Goal: Book appointment/travel/reservation

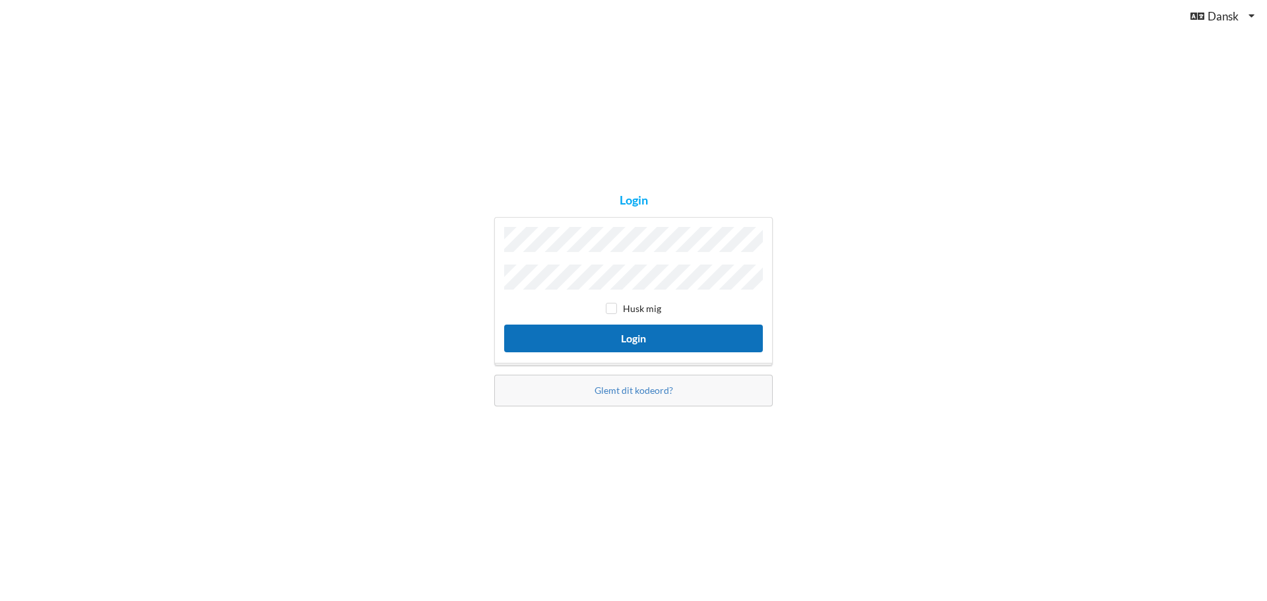
click at [593, 327] on button "Login" at bounding box center [633, 338] width 259 height 27
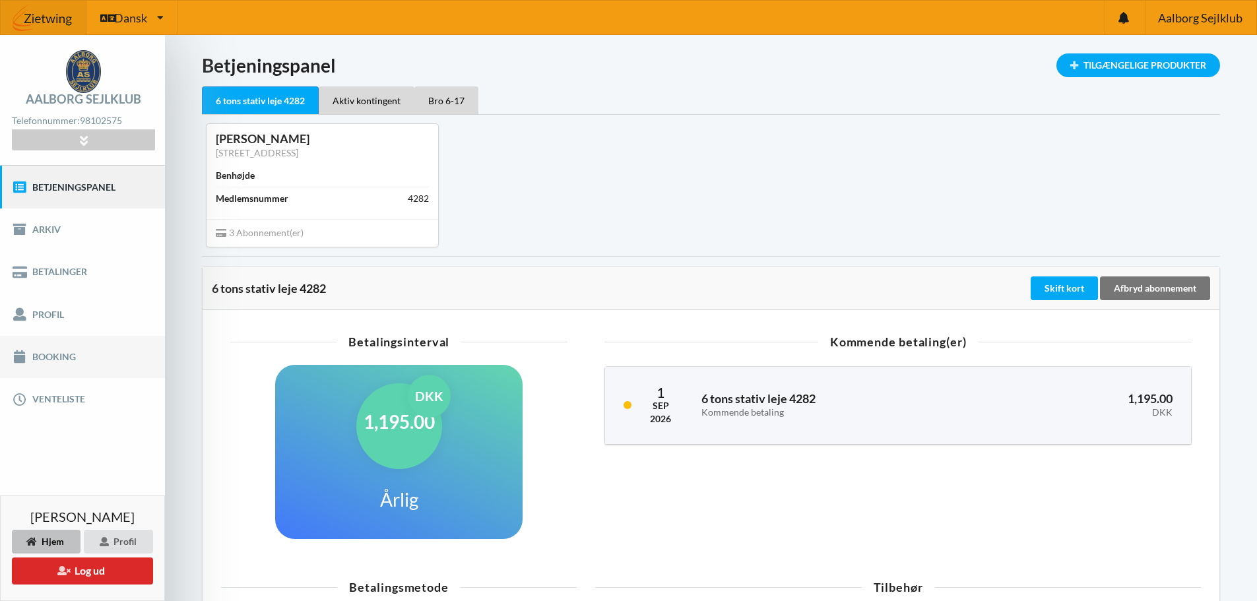
click at [43, 361] on link "Booking" at bounding box center [82, 357] width 165 height 42
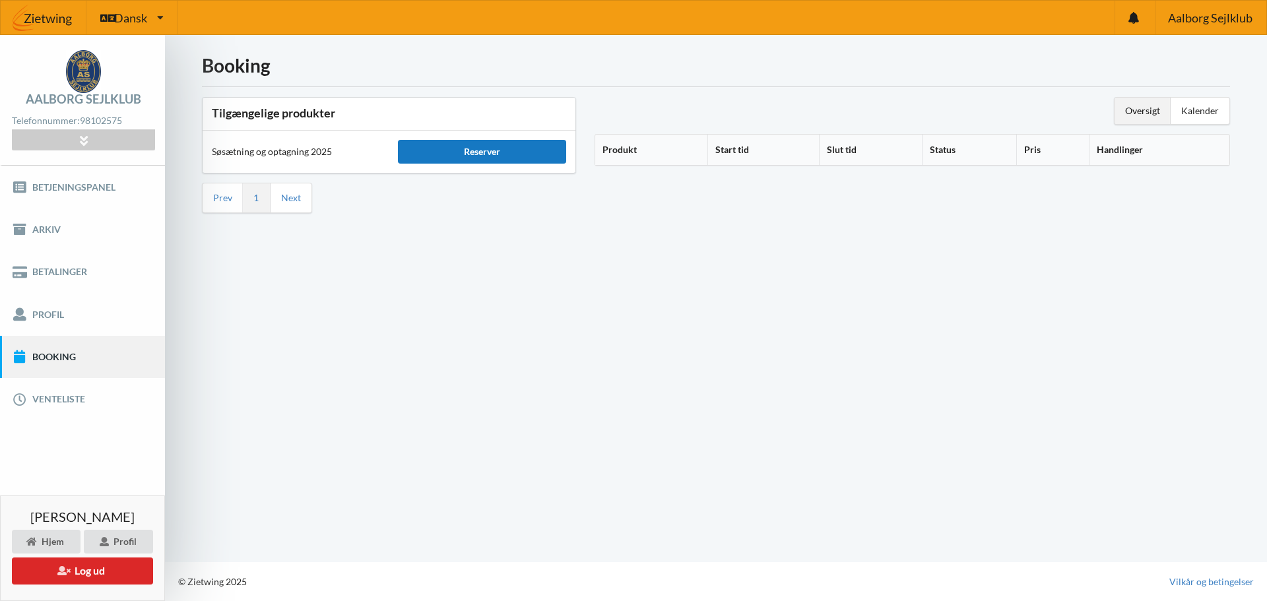
click at [484, 154] on div "Reserver" at bounding box center [482, 152] width 168 height 24
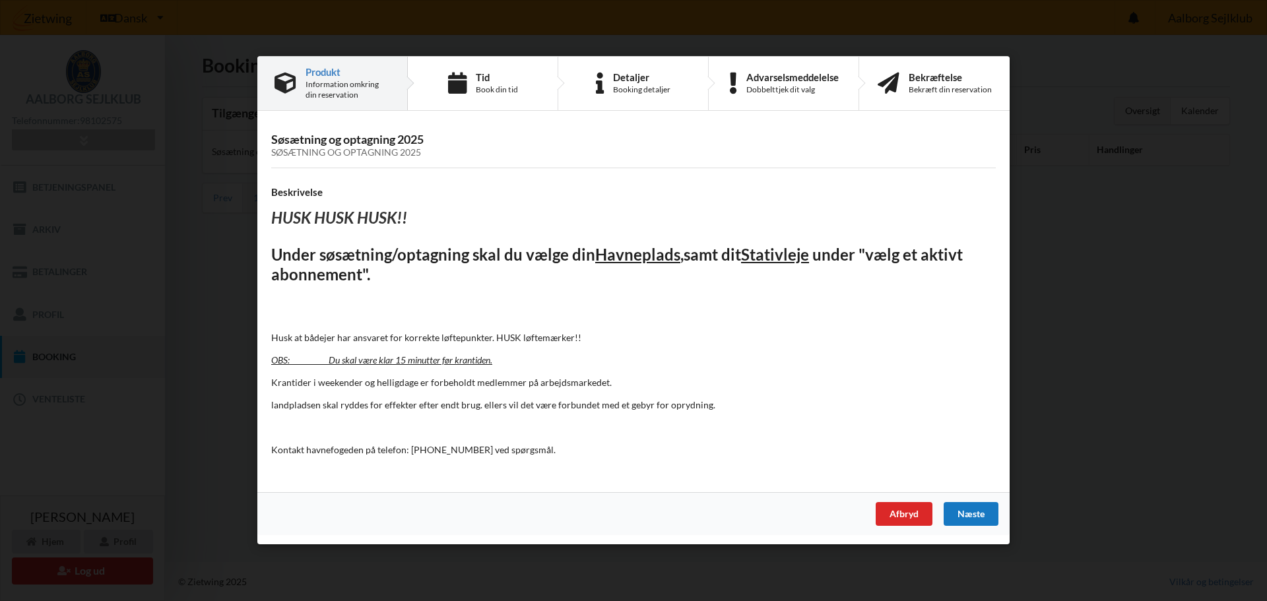
click at [960, 513] on div "Næste" at bounding box center [971, 515] width 55 height 24
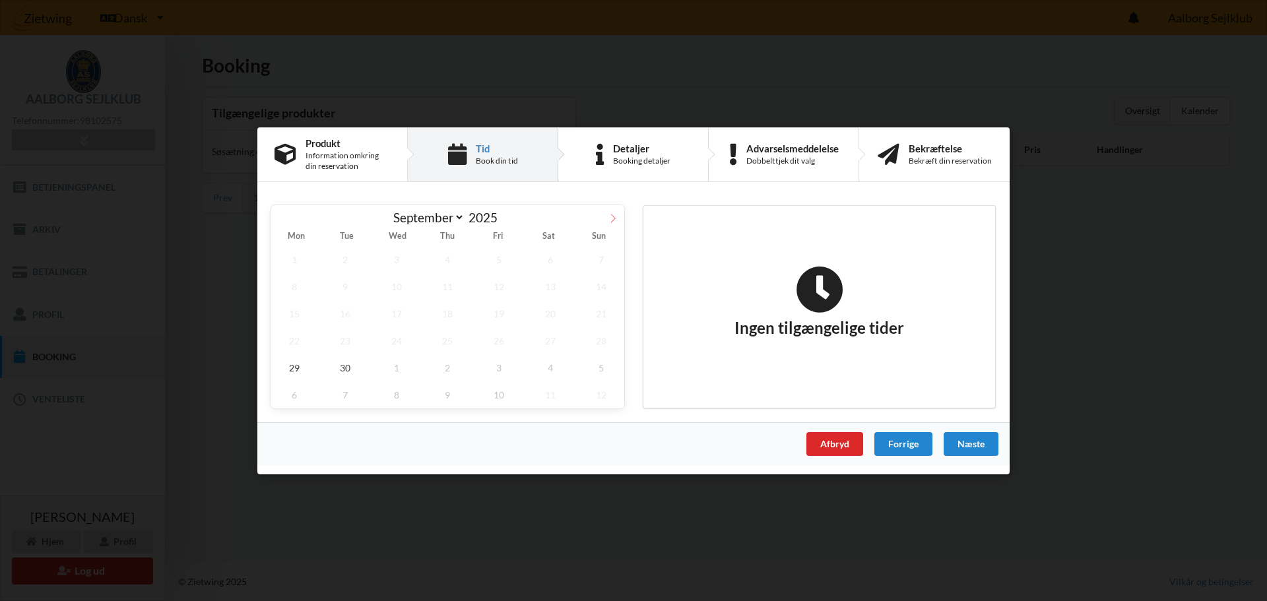
click at [612, 219] on icon at bounding box center [612, 217] width 9 height 9
click at [271, 216] on span at bounding box center [282, 216] width 22 height 22
click at [613, 221] on icon at bounding box center [612, 217] width 9 height 9
click at [288, 216] on span at bounding box center [282, 216] width 22 height 22
click at [614, 219] on icon at bounding box center [612, 217] width 9 height 9
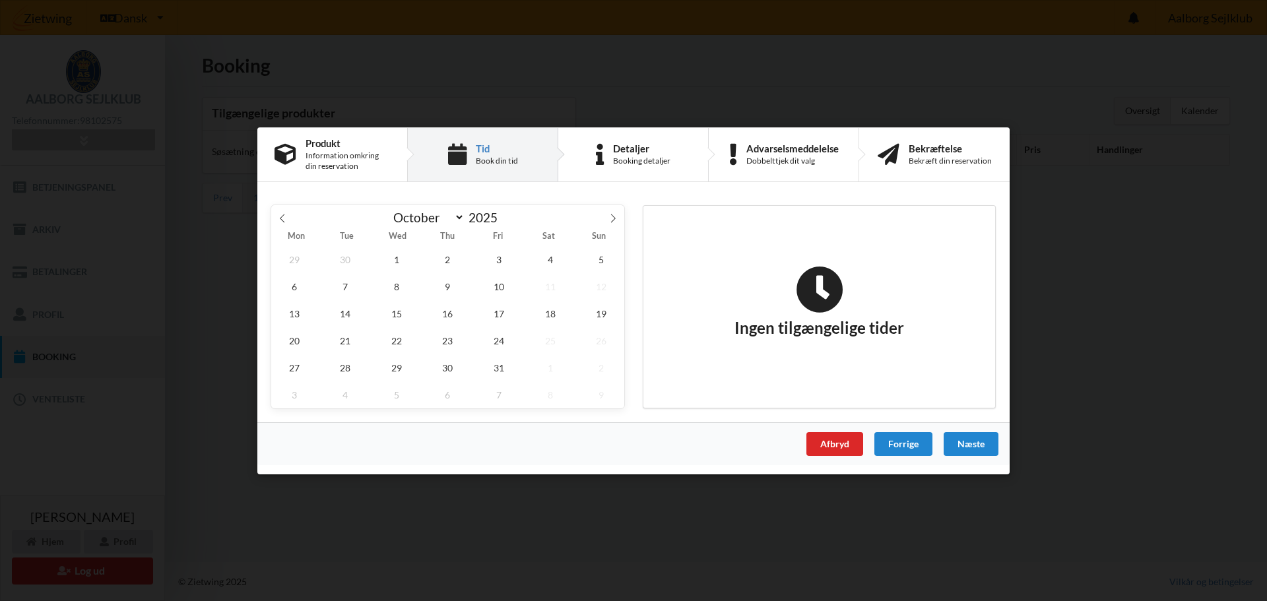
select select "9"
click at [556, 256] on span "4" at bounding box center [550, 259] width 46 height 27
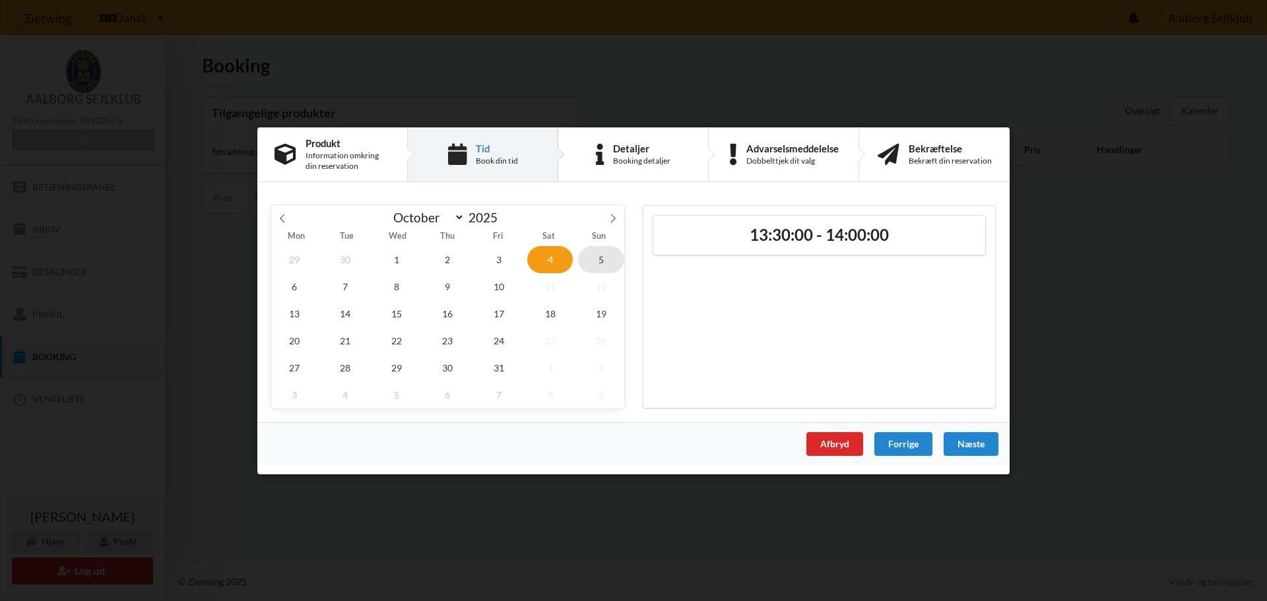
click at [610, 255] on span "5" at bounding box center [601, 259] width 46 height 27
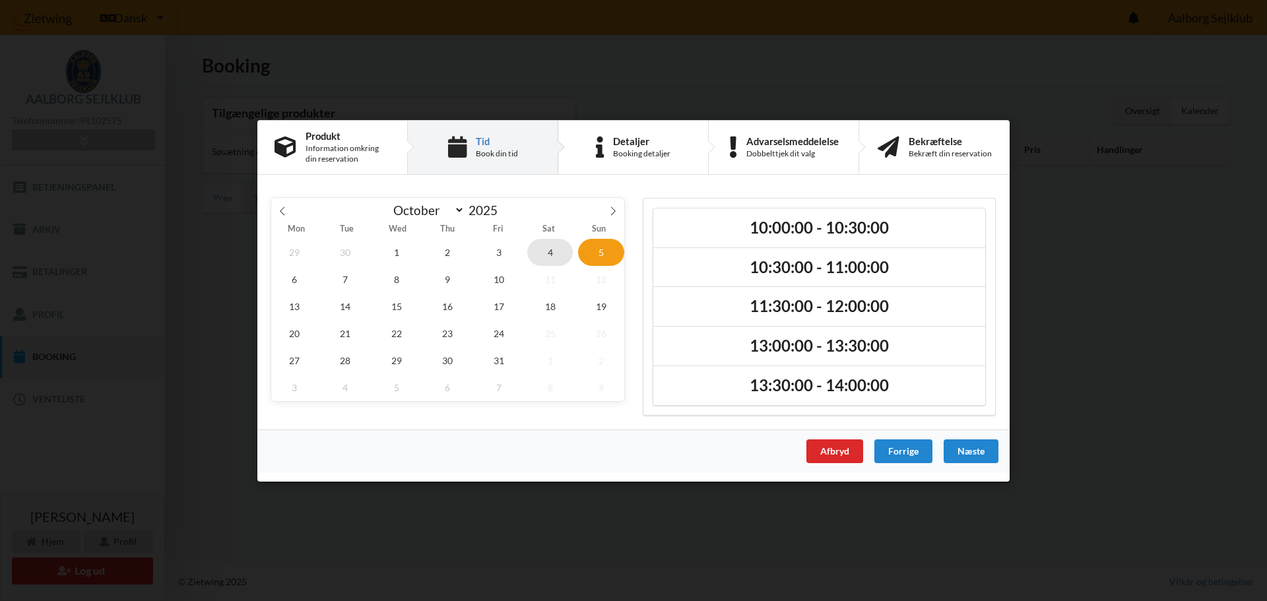
click at [552, 252] on span "4" at bounding box center [550, 251] width 46 height 27
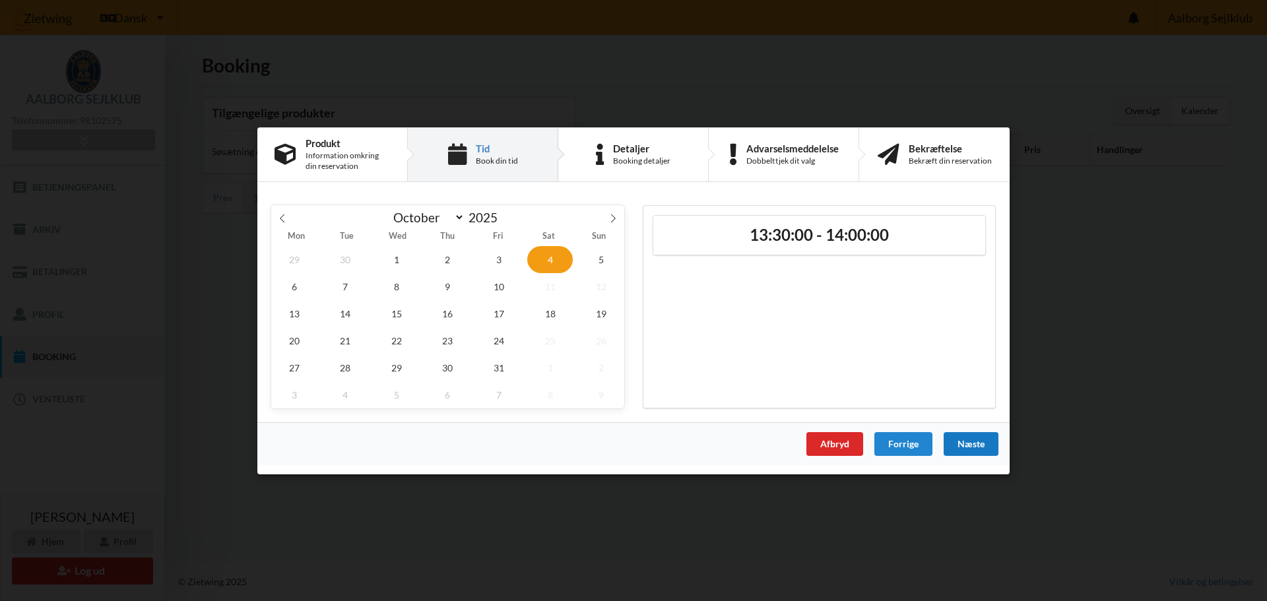
click at [982, 447] on div "Næste" at bounding box center [971, 444] width 55 height 24
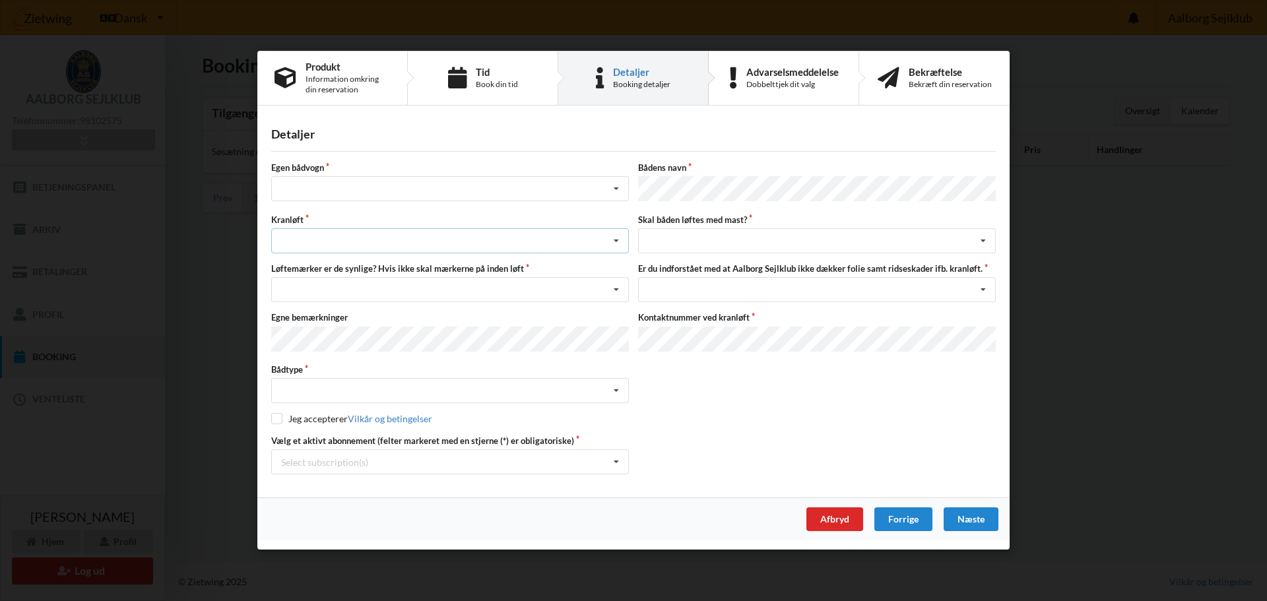
click at [323, 237] on div "Søsætning Optagning" at bounding box center [450, 241] width 358 height 25
click at [311, 290] on div "Optagning" at bounding box center [450, 290] width 356 height 24
click at [381, 294] on div "Nej, jeg kontakter havnekontoret inden løft og får dem sat på Ja, mine mærker e…" at bounding box center [450, 290] width 358 height 25
click at [344, 339] on div "Ja, mine mærker er synlige og intakte" at bounding box center [450, 339] width 356 height 24
click at [481, 383] on div "Intet valgt Sejlbåd Motorbåd Motorsejler [PERSON_NAME]" at bounding box center [450, 391] width 358 height 25
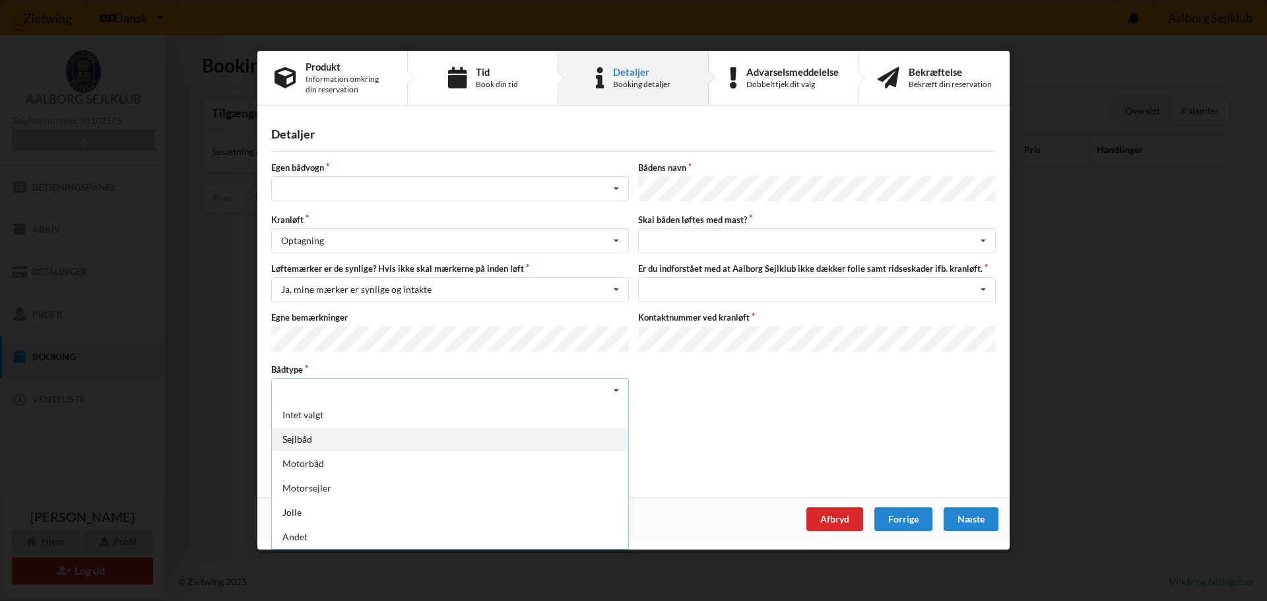
click at [322, 436] on div "Sejlbåd" at bounding box center [450, 440] width 356 height 24
click at [275, 418] on input "checkbox" at bounding box center [276, 419] width 11 height 11
checkbox input "true"
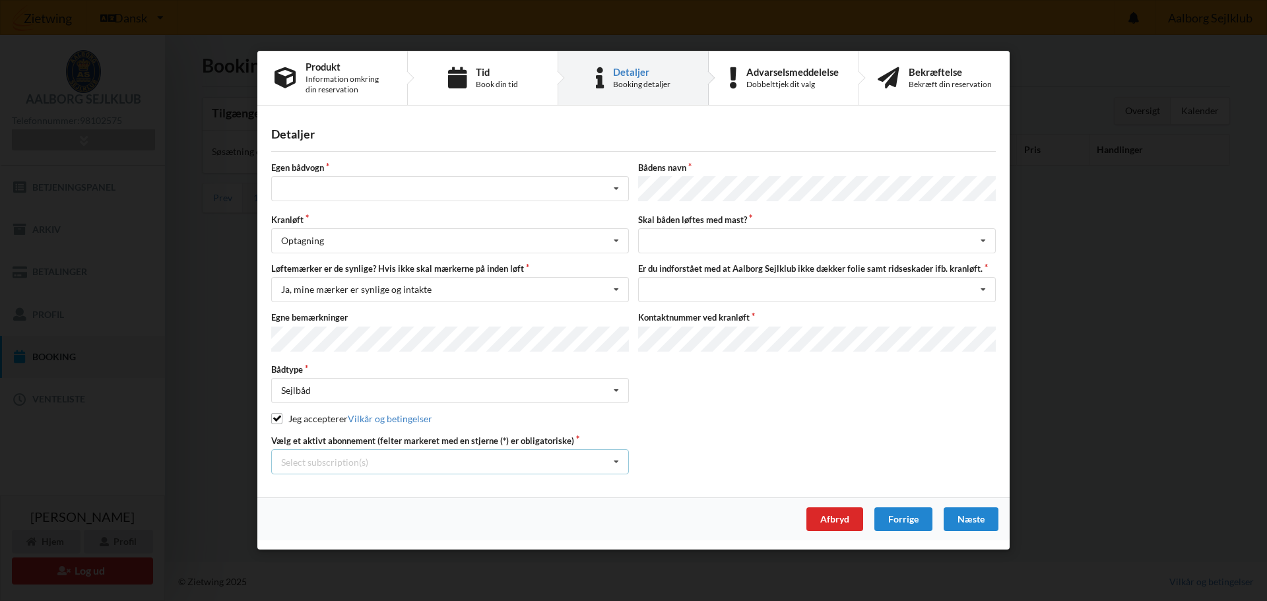
click at [467, 459] on div "Select subscription(s) * 6 tons stativ leje 4282 Aktiv kontingent * Bro 6-17" at bounding box center [450, 462] width 358 height 25
click at [309, 532] on div "* Bro 6-17" at bounding box center [450, 535] width 356 height 24
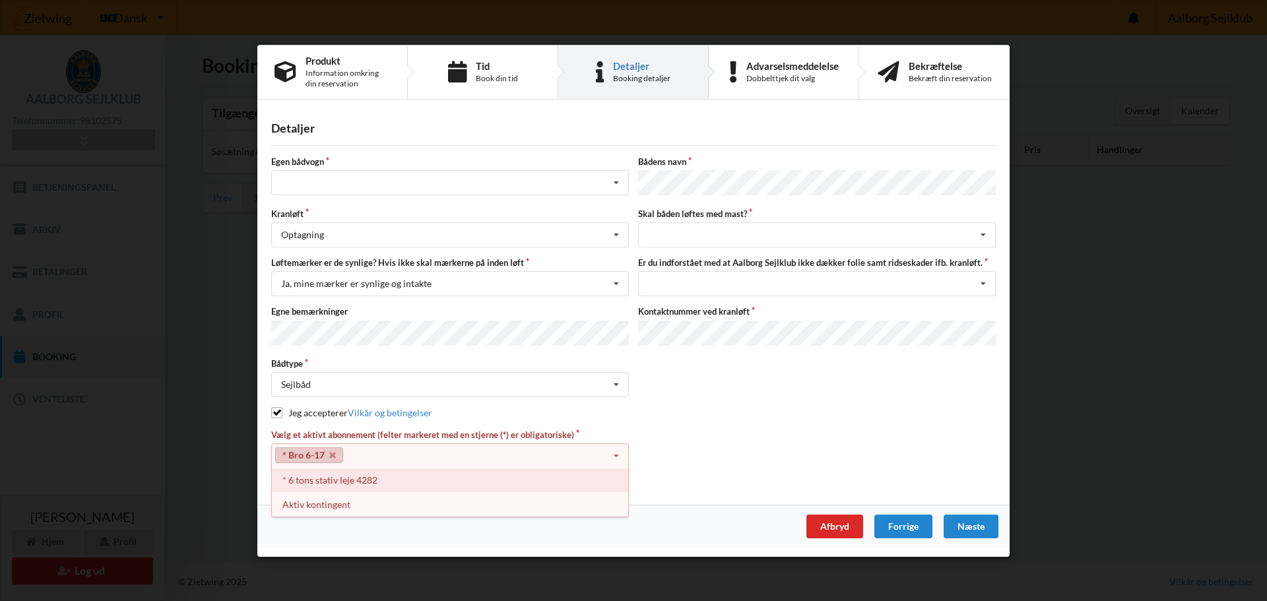
click at [335, 479] on div "* 6 tons stativ leje 4282" at bounding box center [450, 480] width 356 height 24
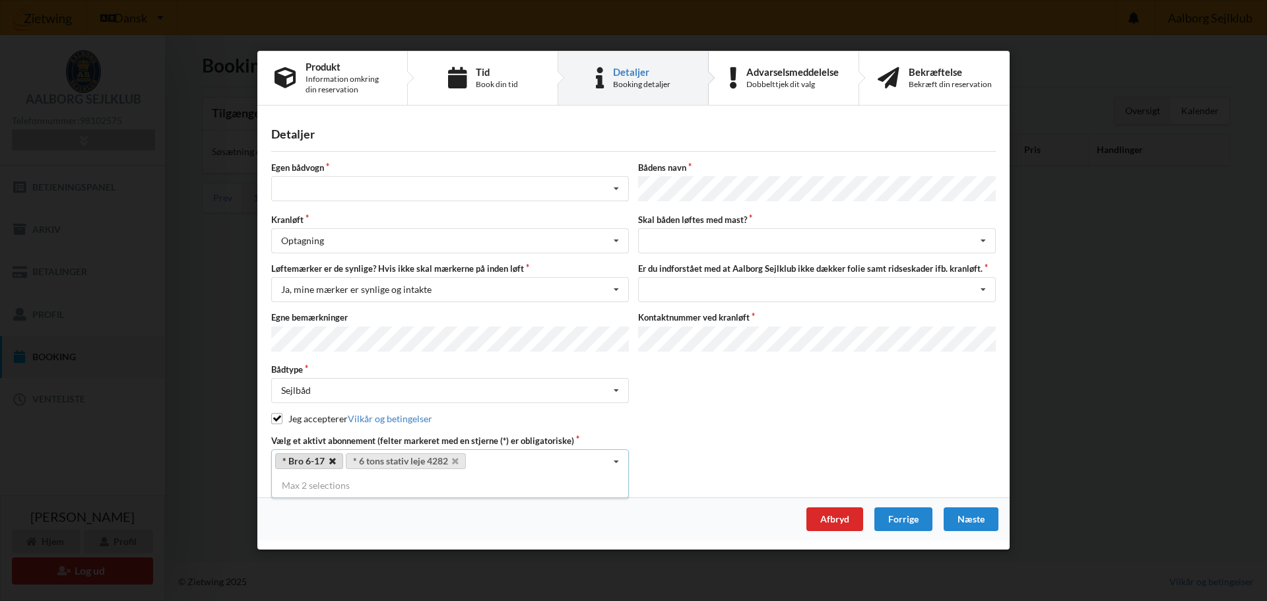
click at [330, 458] on icon at bounding box center [332, 462] width 7 height 9
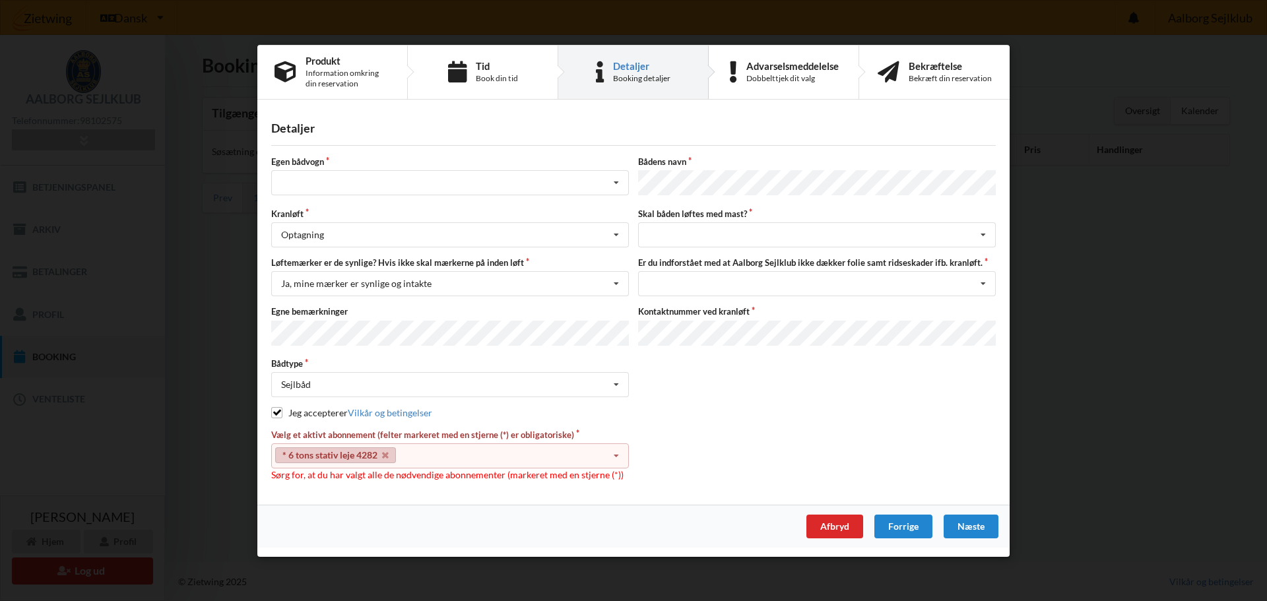
click at [457, 447] on div "* 6 tons stativ leje 4282 Select subscription(s) * 6 tons stativ leje 4282 Akti…" at bounding box center [450, 455] width 358 height 25
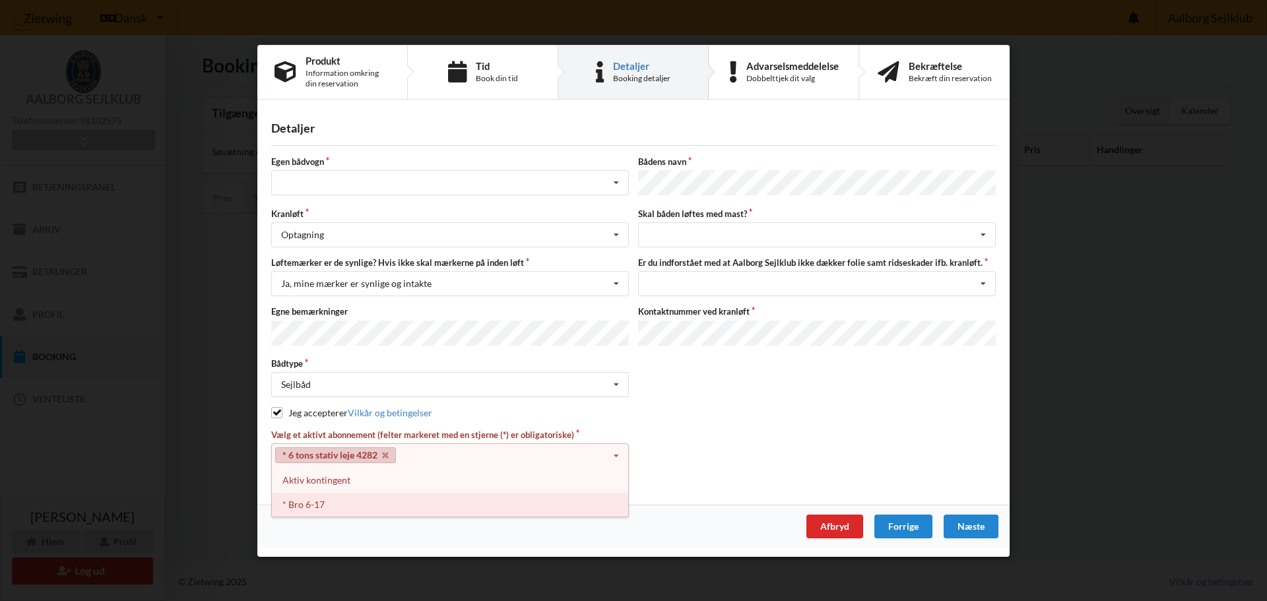
click at [332, 496] on div "* Bro 6-17" at bounding box center [450, 504] width 356 height 24
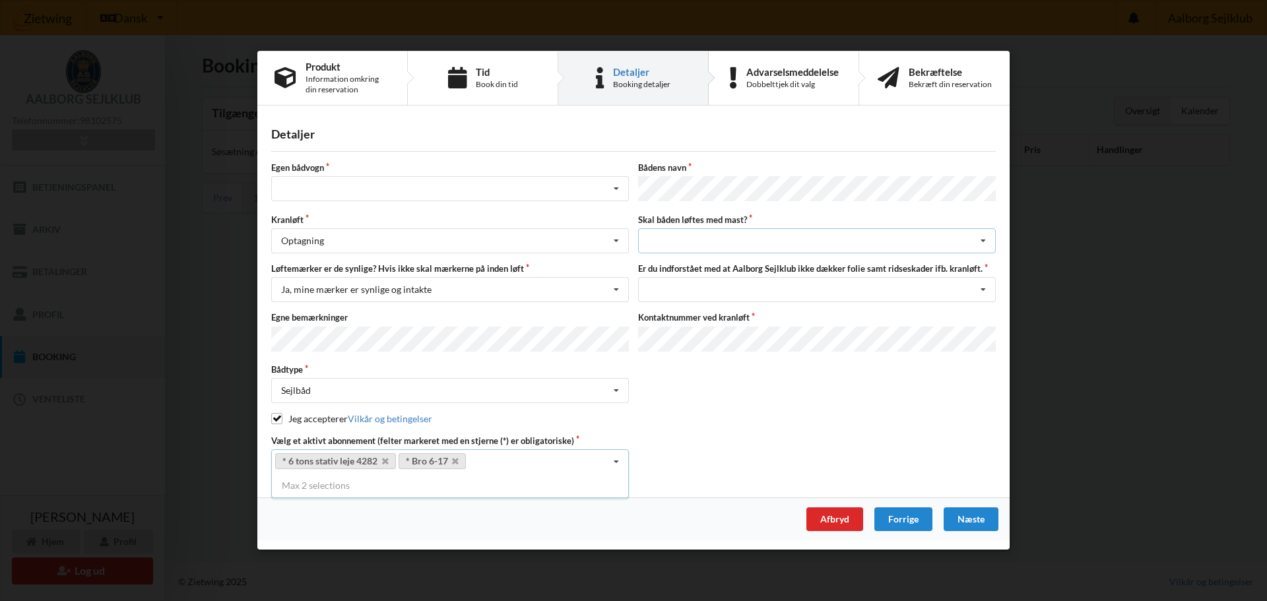
click at [719, 238] on div "intet valg ja nej" at bounding box center [817, 241] width 358 height 25
click at [669, 288] on div "ja" at bounding box center [817, 290] width 356 height 24
click at [697, 290] on div "Jeg har tæpper med og tager selv ansvaret for eventuelle folie samt ridseskader…" at bounding box center [817, 290] width 358 height 25
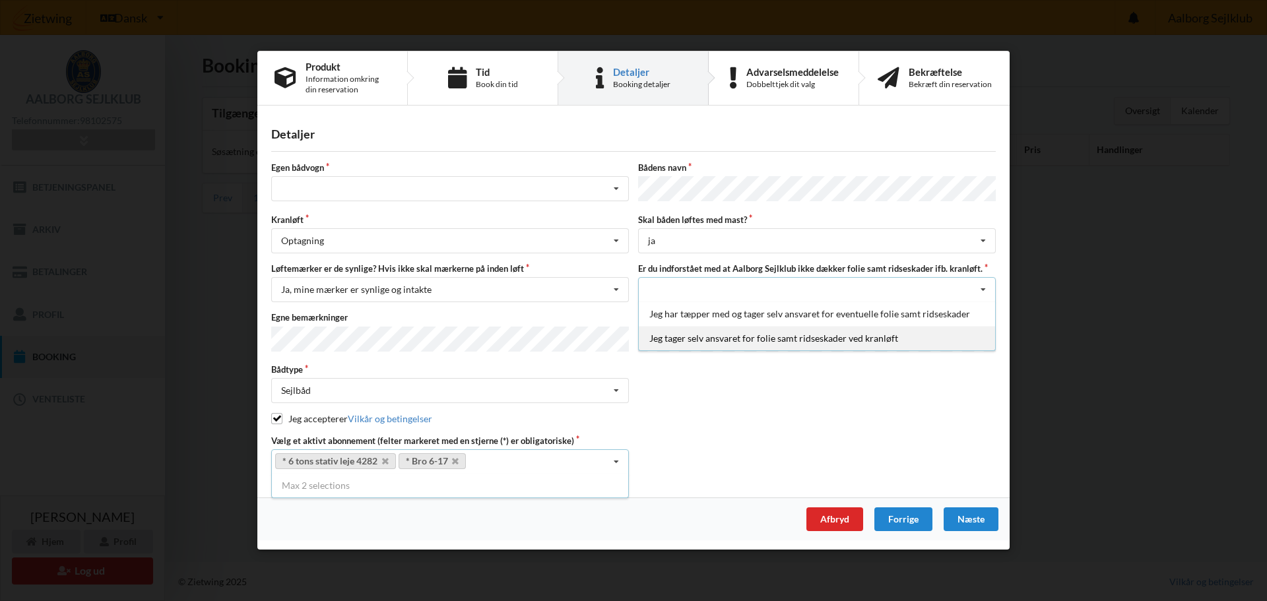
click at [689, 339] on div "Jeg tager selv ansvaret for folie samt ridseskader ved kranløft" at bounding box center [817, 339] width 356 height 24
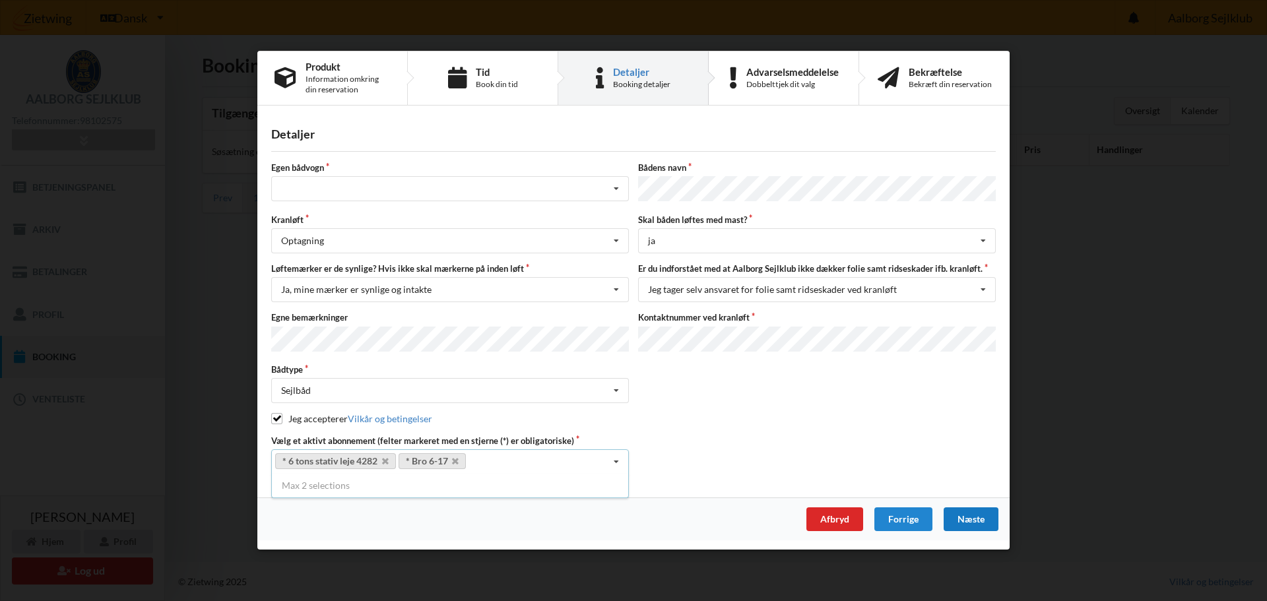
click at [970, 514] on div "Næste" at bounding box center [971, 520] width 55 height 24
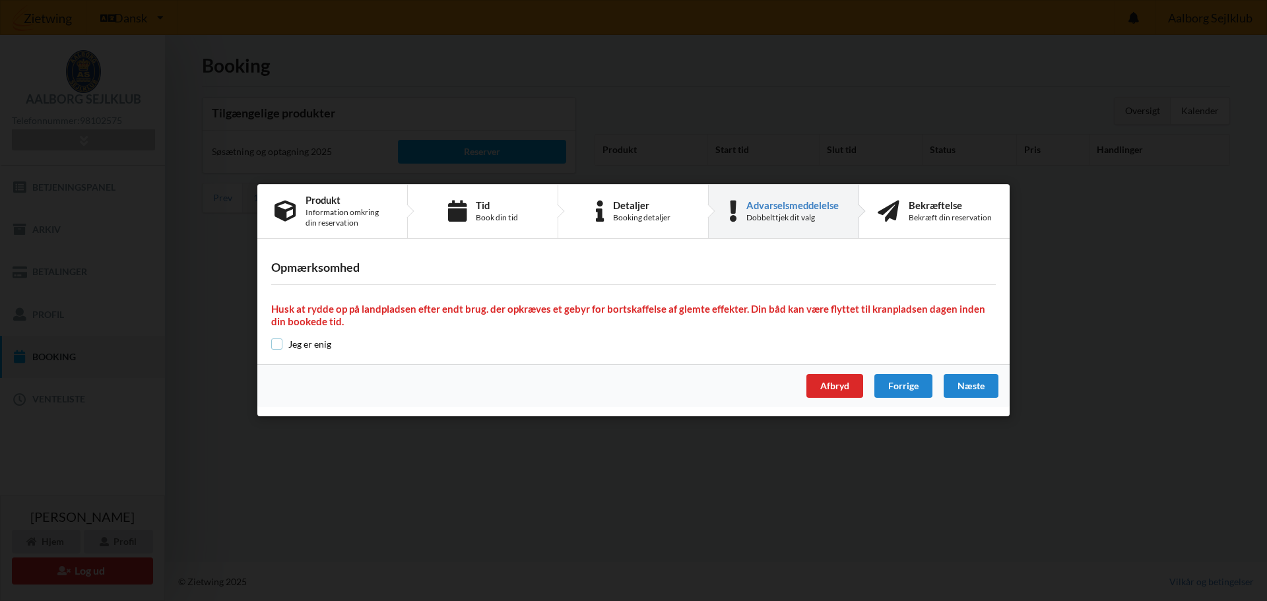
click at [277, 348] on input "checkbox" at bounding box center [276, 344] width 11 height 11
checkbox input "true"
click at [971, 385] on div "Næste" at bounding box center [971, 387] width 55 height 24
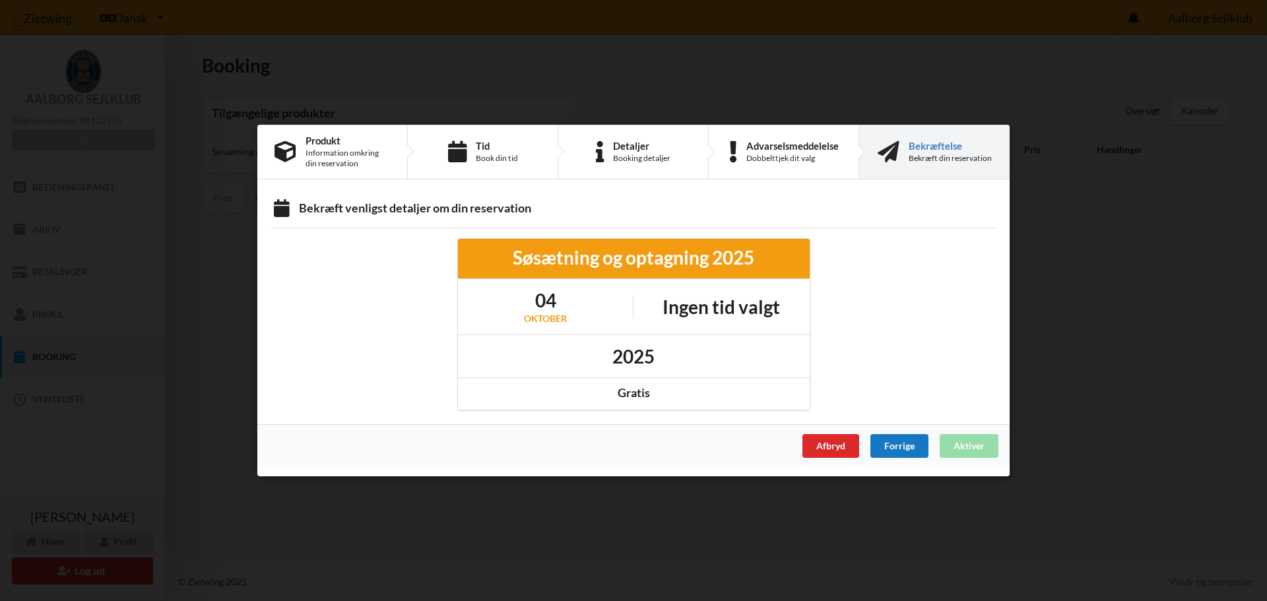
click at [899, 443] on div "Forrige" at bounding box center [899, 446] width 58 height 24
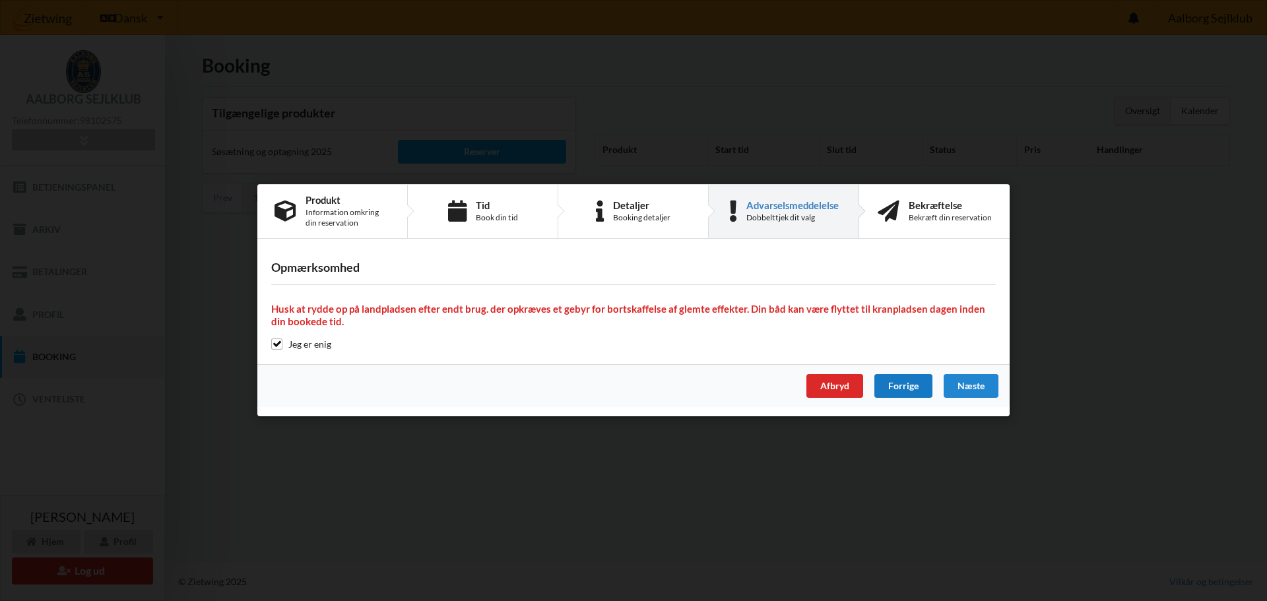
click at [890, 385] on div "Forrige" at bounding box center [903, 387] width 58 height 24
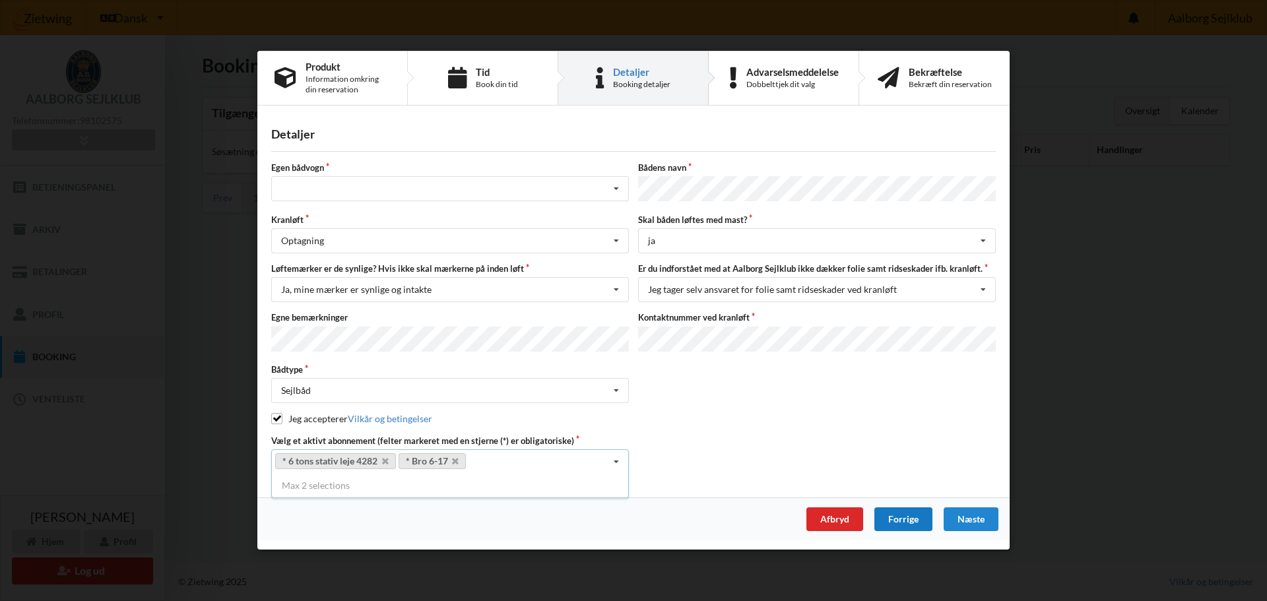
click at [902, 514] on div "Forrige" at bounding box center [903, 520] width 58 height 24
select select "9"
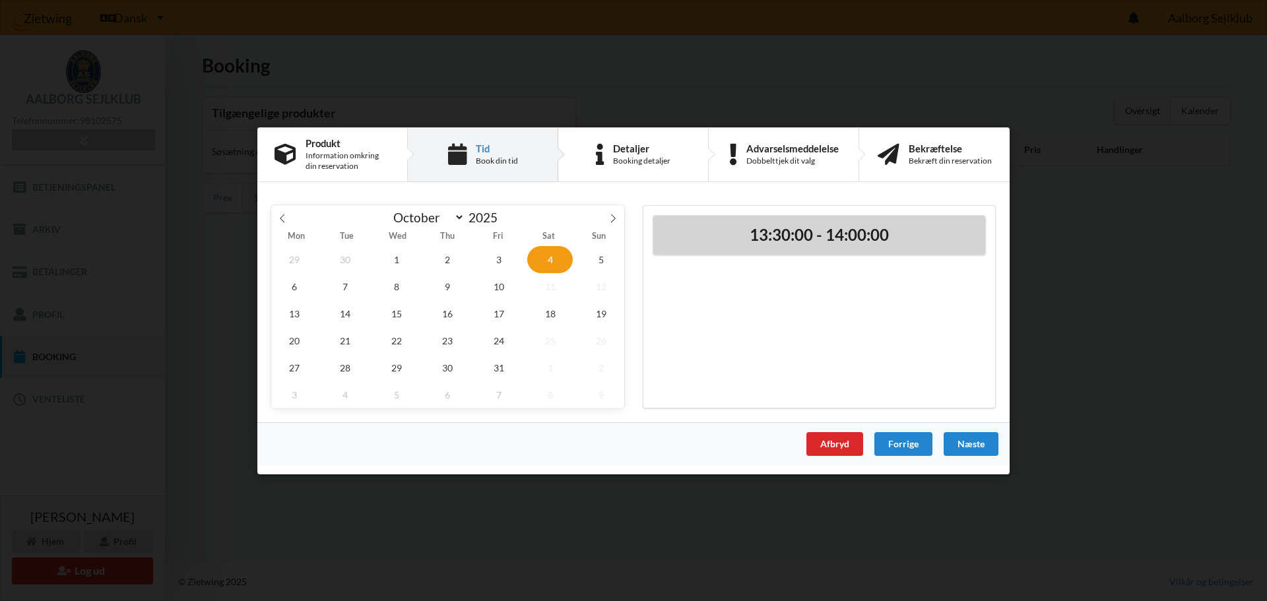
click at [791, 242] on h2 "13:30:00 - 14:00:00" at bounding box center [819, 234] width 313 height 20
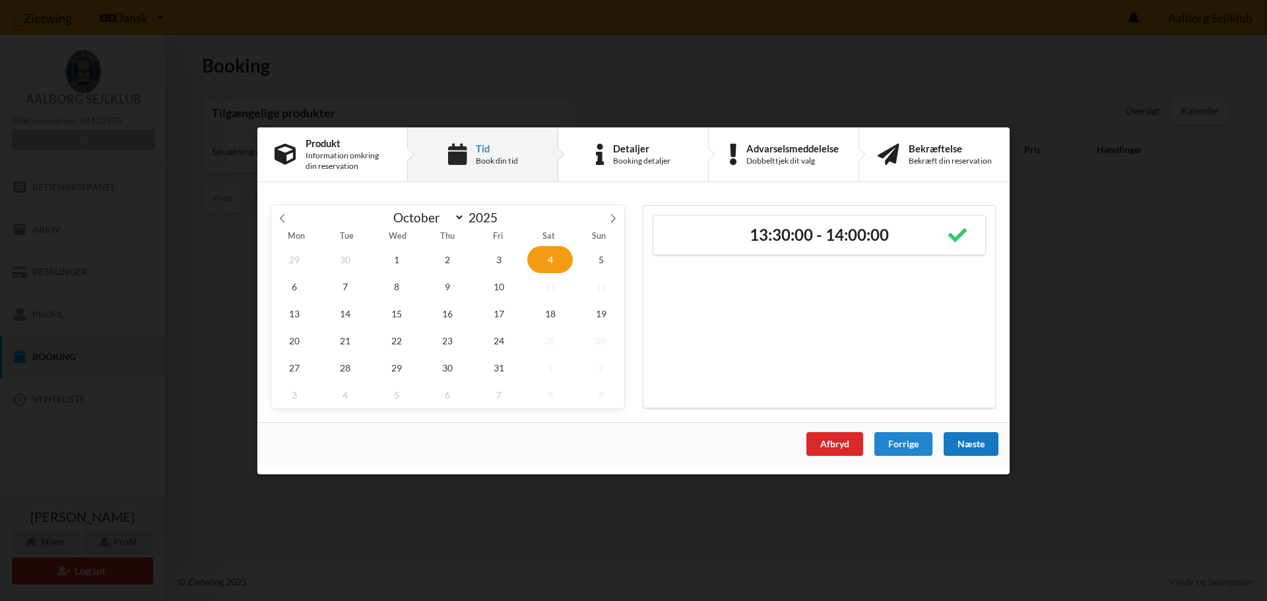
click at [967, 448] on div "Næste" at bounding box center [971, 444] width 55 height 24
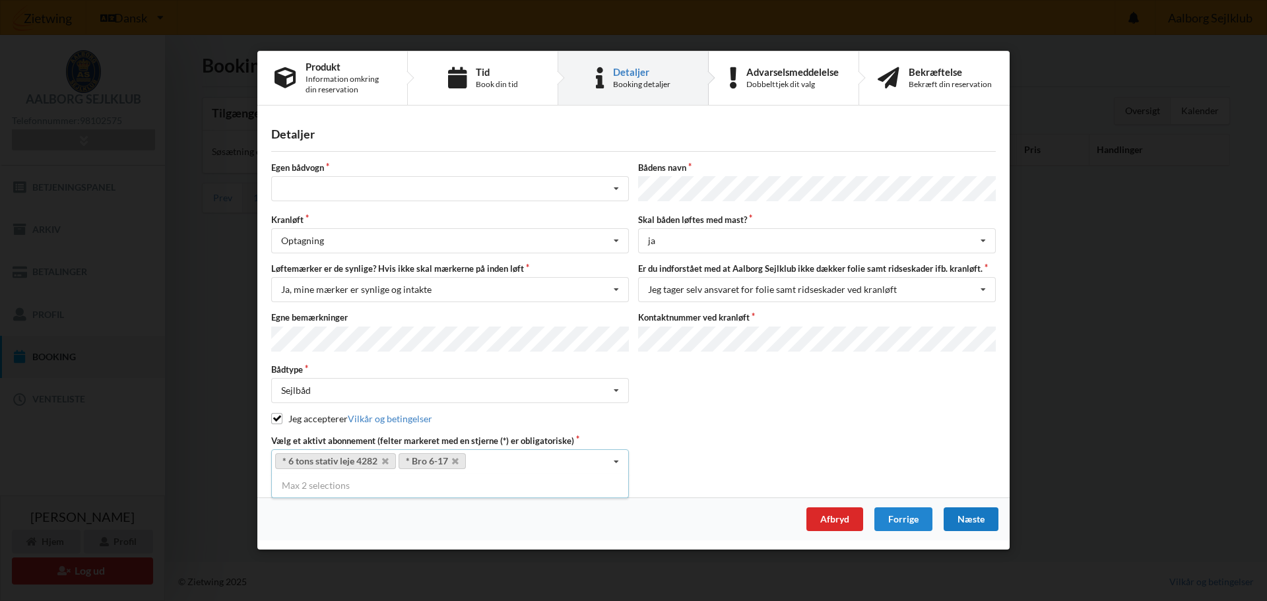
click at [971, 512] on div "Næste" at bounding box center [971, 520] width 55 height 24
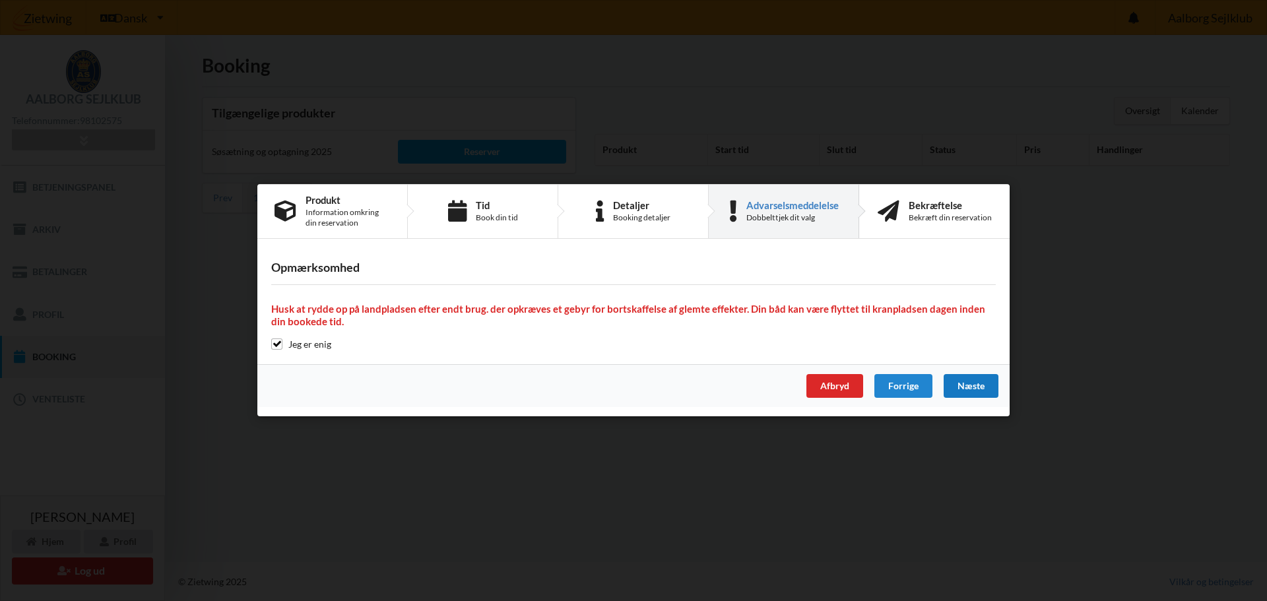
click at [960, 386] on div "Næste" at bounding box center [971, 387] width 55 height 24
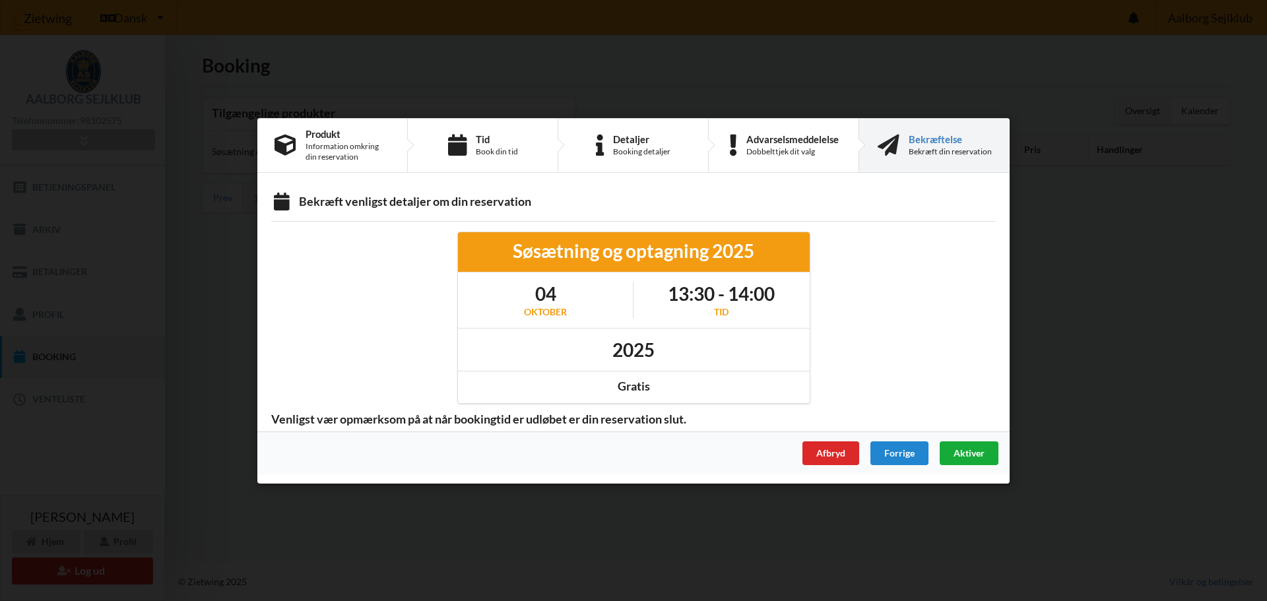
click at [962, 457] on span "Aktiver" at bounding box center [969, 452] width 31 height 11
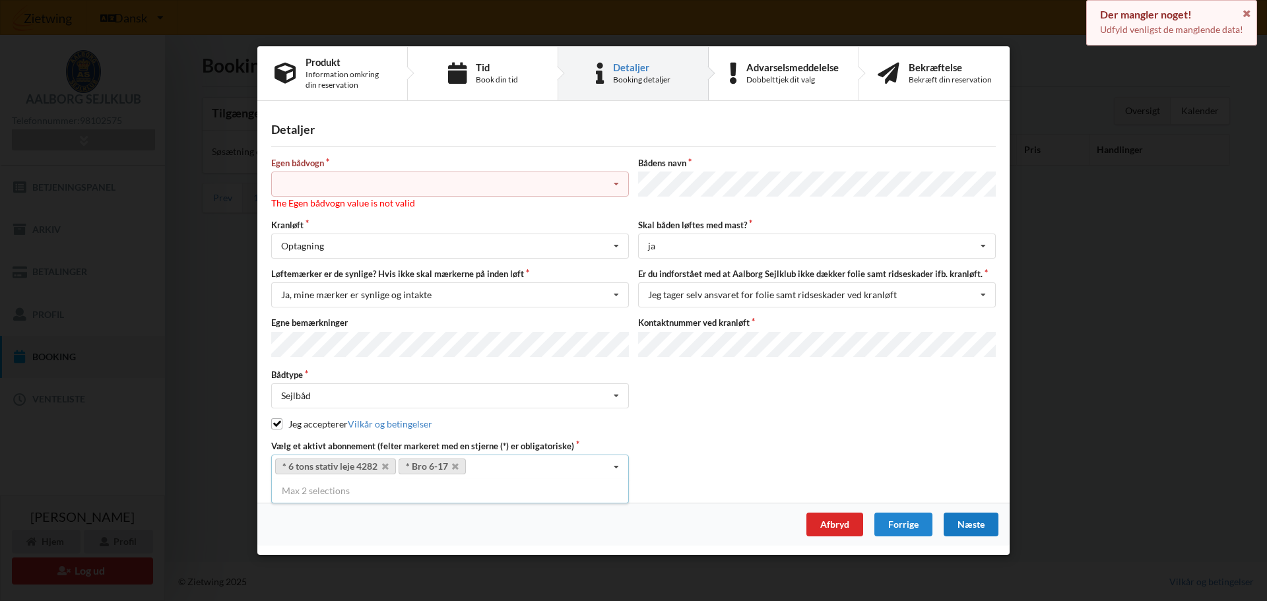
click at [319, 185] on div "Intet valg ja nej" at bounding box center [450, 184] width 358 height 25
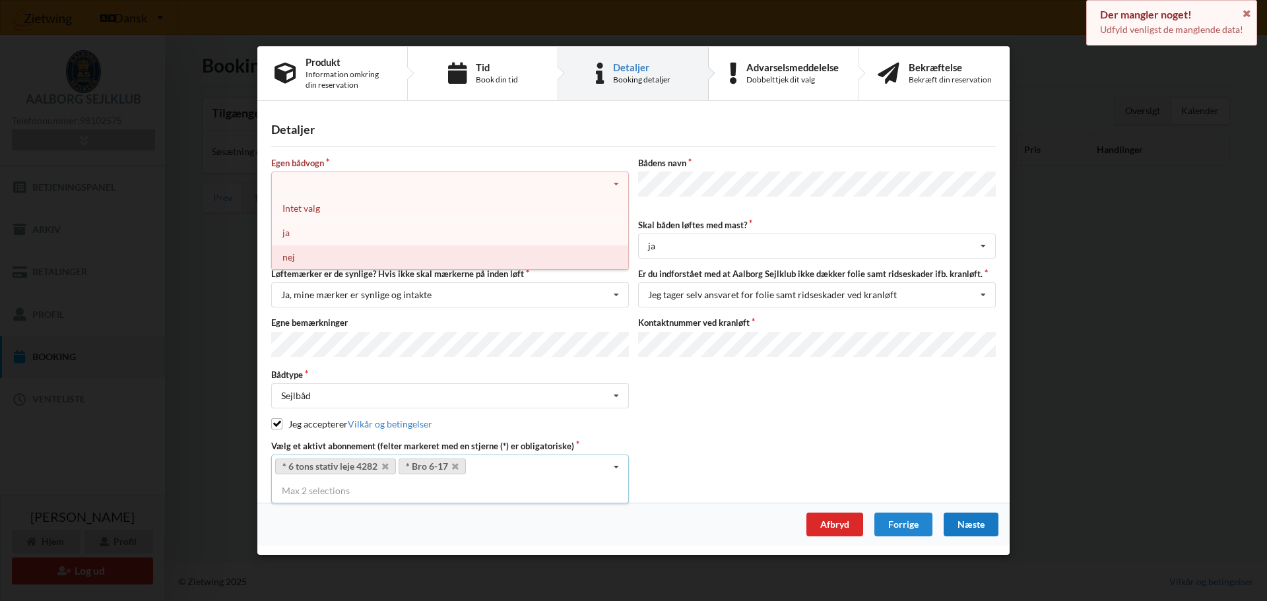
click at [315, 263] on div "nej" at bounding box center [450, 257] width 356 height 24
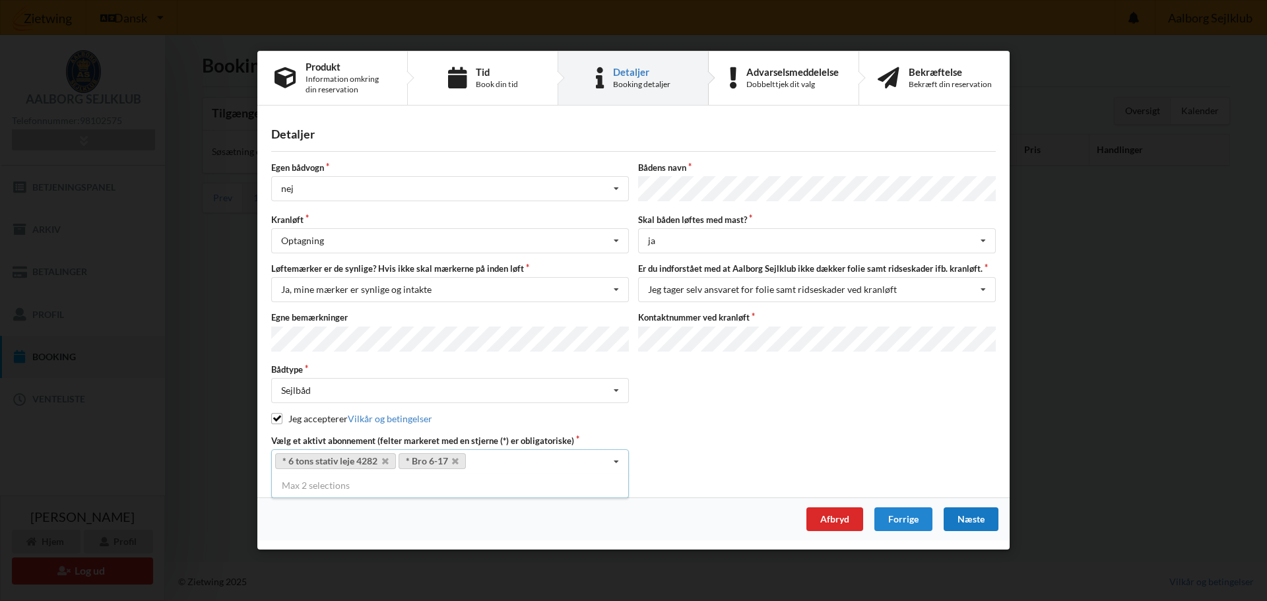
click at [975, 520] on div "Næste" at bounding box center [971, 520] width 55 height 24
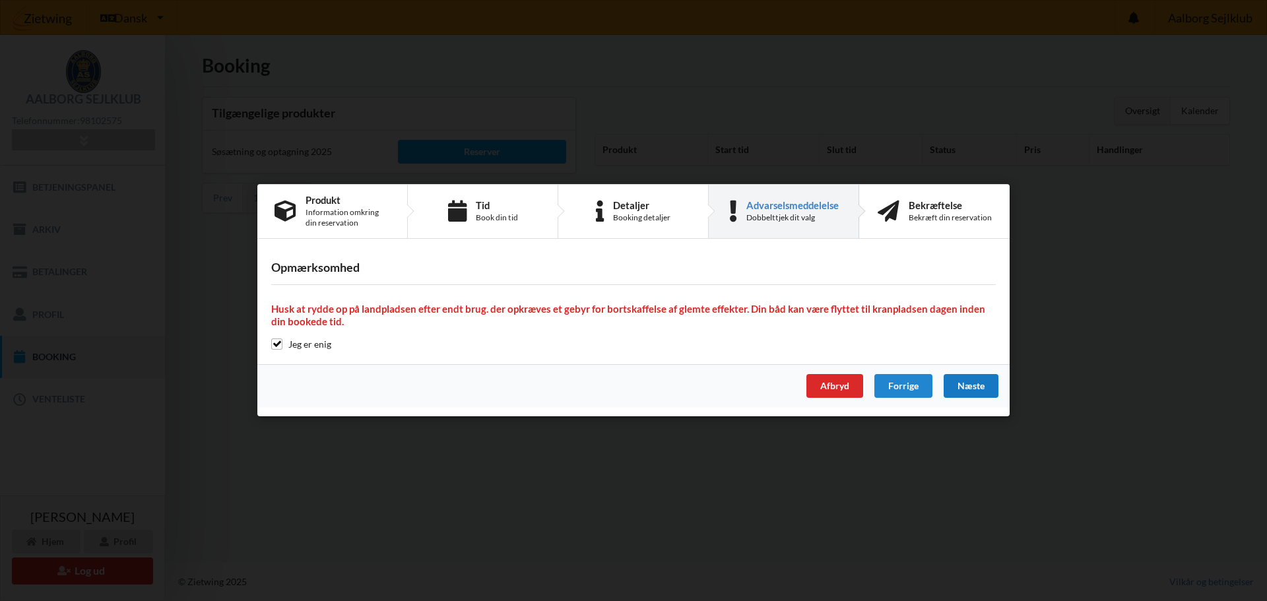
click at [967, 383] on div "Næste" at bounding box center [971, 387] width 55 height 24
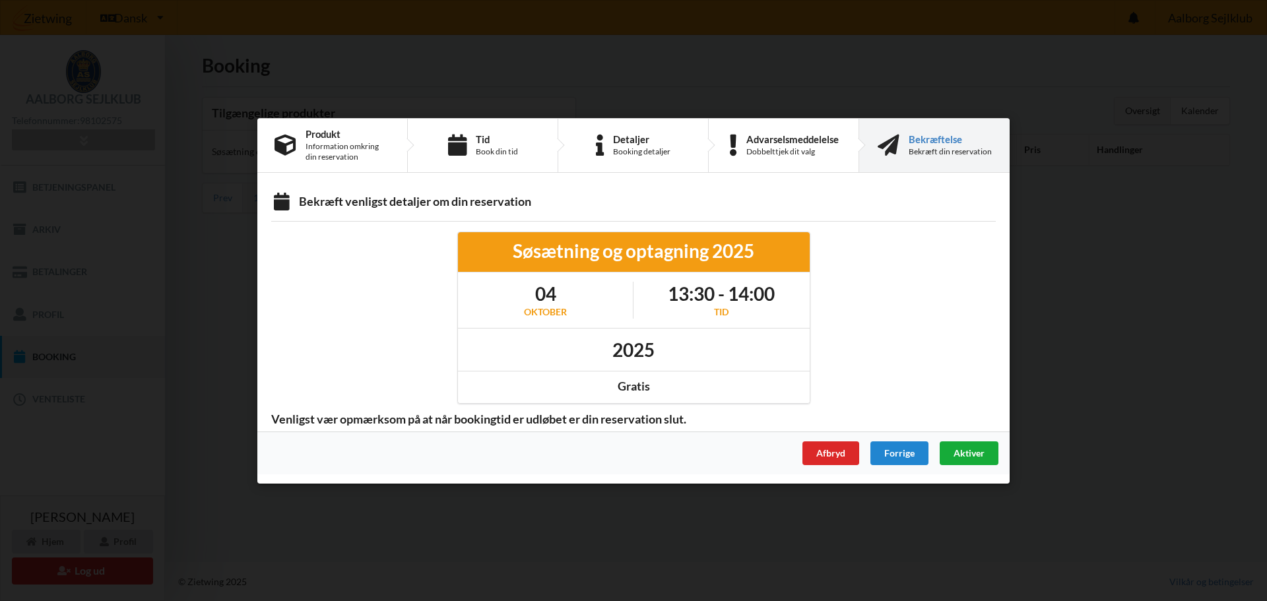
click at [972, 455] on span "Aktiver" at bounding box center [969, 452] width 31 height 11
